Goal: Transaction & Acquisition: Book appointment/travel/reservation

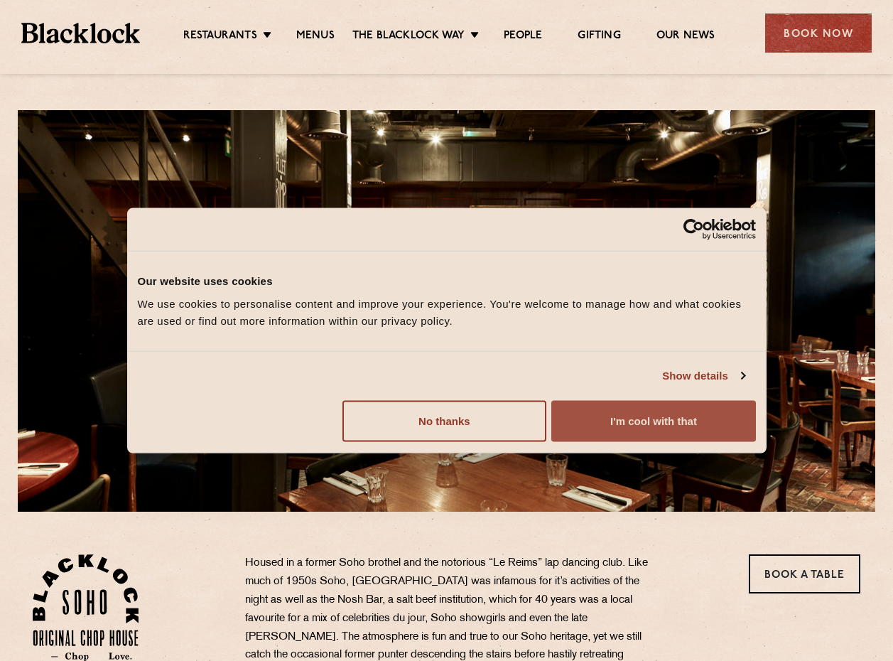
click at [636, 422] on button "I'm cool with that" at bounding box center [653, 420] width 204 height 41
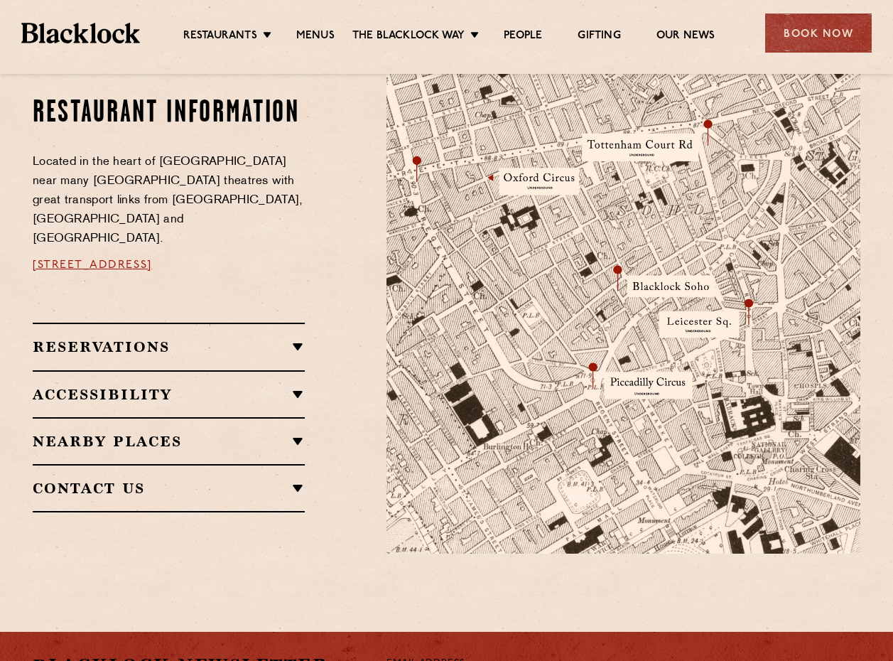
scroll to position [924, 0]
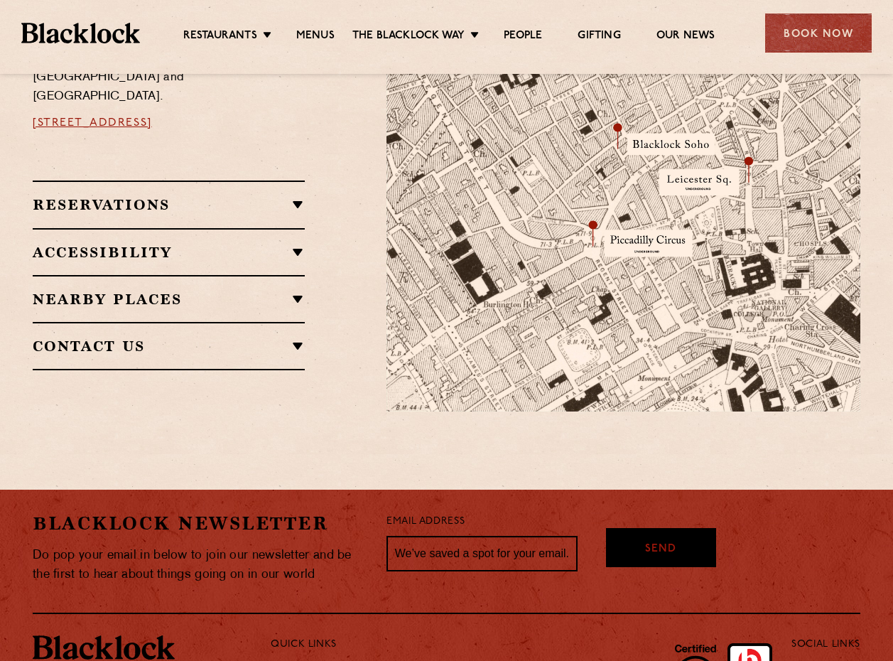
click at [190, 196] on h2 "Reservations" at bounding box center [169, 204] width 272 height 17
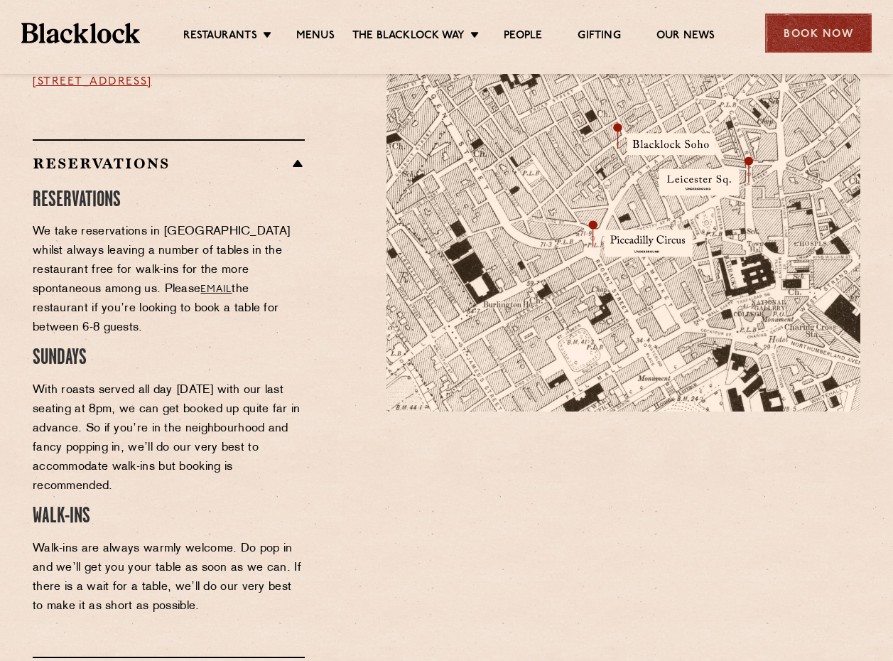
click at [822, 31] on div "Book Now" at bounding box center [818, 33] width 107 height 39
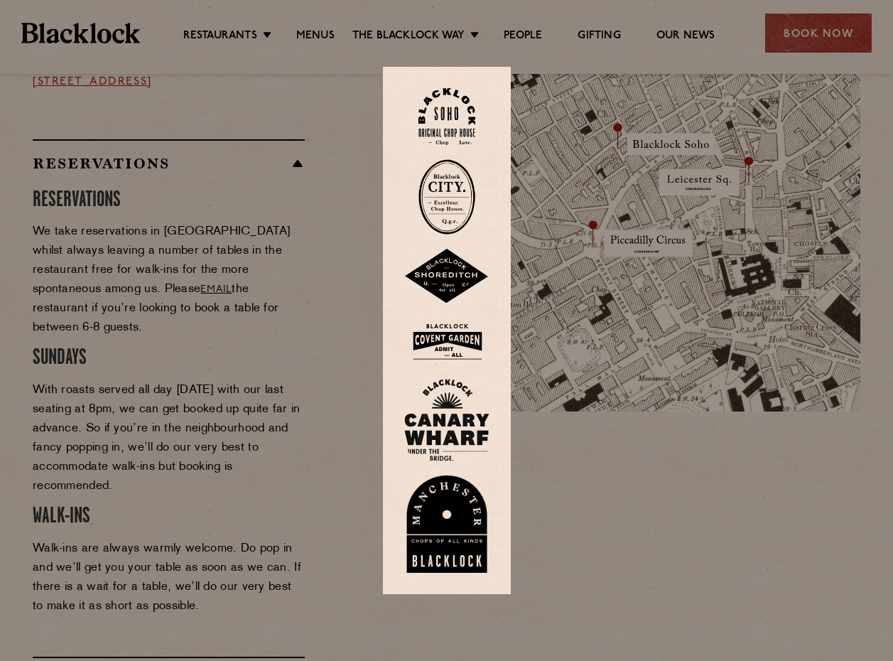
click at [447, 345] on img at bounding box center [446, 341] width 85 height 46
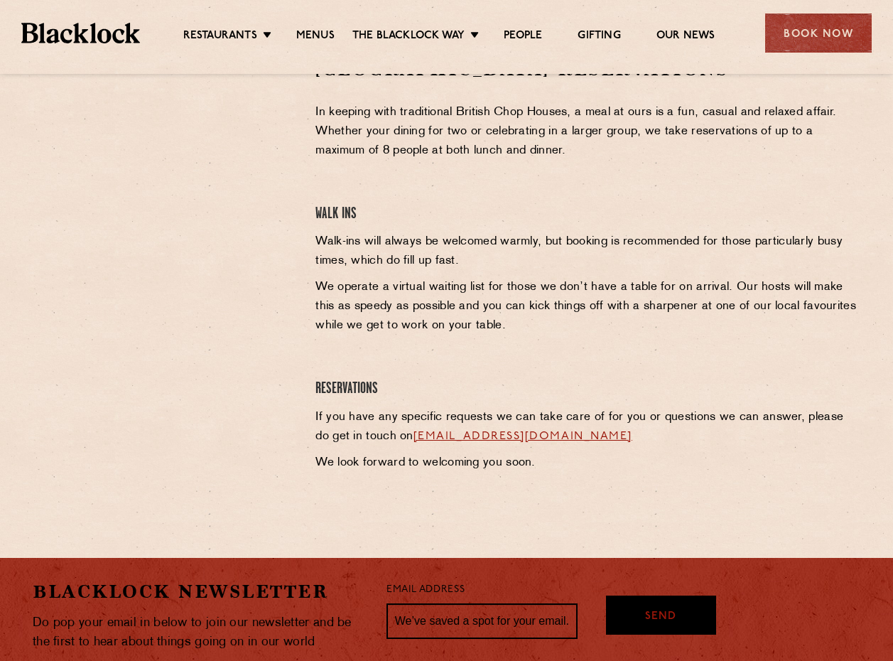
scroll to position [355, 0]
